Goal: Information Seeking & Learning: Learn about a topic

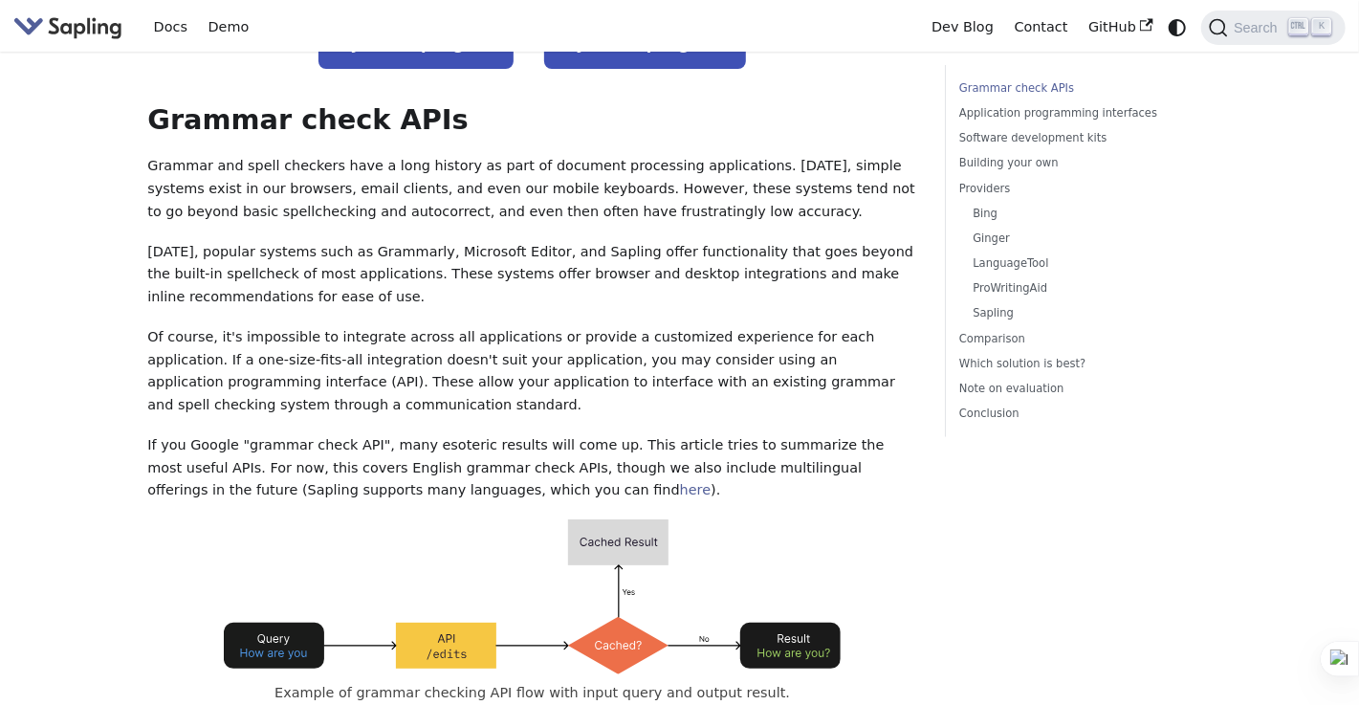
scroll to position [59, 0]
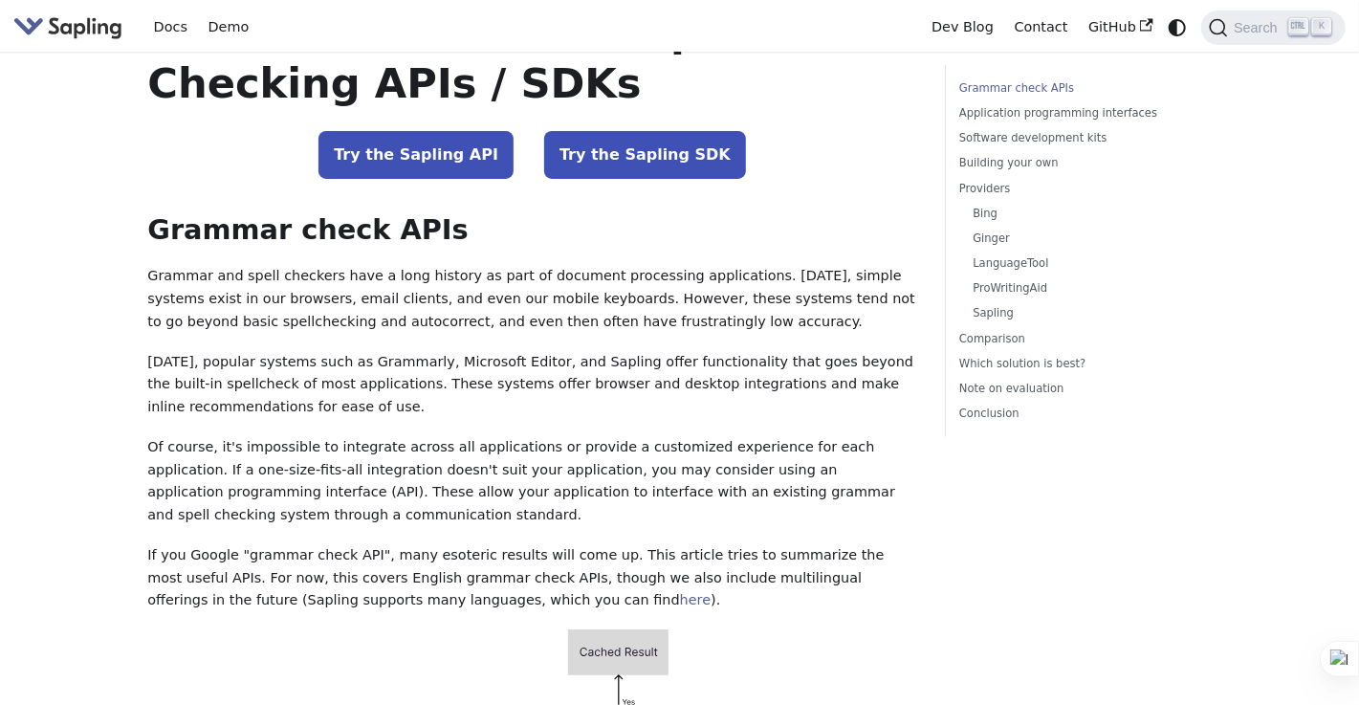
click at [1358, 59] on html "Skip to main content Docs Demo Dev Blog Contact GitHub Search K On this page 5 …" at bounding box center [679, 293] width 1359 height 705
